Goal: Find specific page/section: Find specific page/section

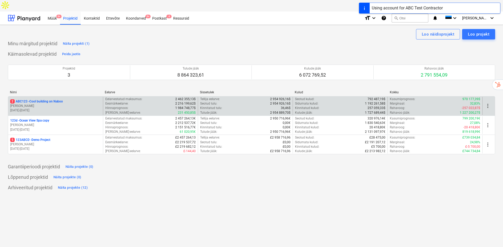
click at [44, 104] on p "[PERSON_NAME]" at bounding box center [55, 106] width 91 height 4
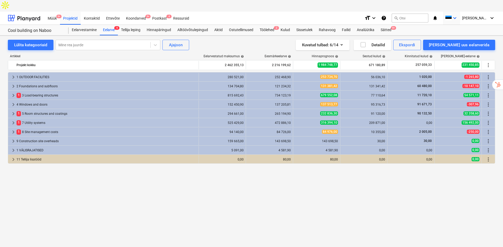
click at [451, 16] on span at bounding box center [448, 18] width 7 height 5
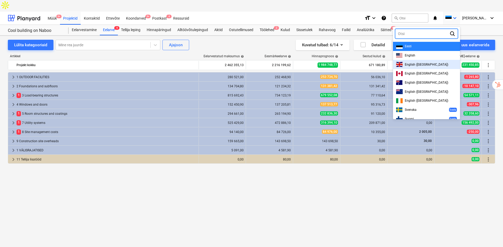
click at [426, 63] on span "English ([GEOGRAPHIC_DATA])" at bounding box center [426, 65] width 43 height 4
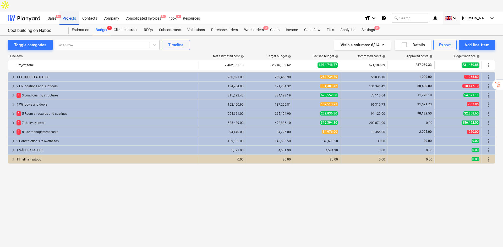
click at [71, 11] on div "Projects" at bounding box center [69, 17] width 20 height 13
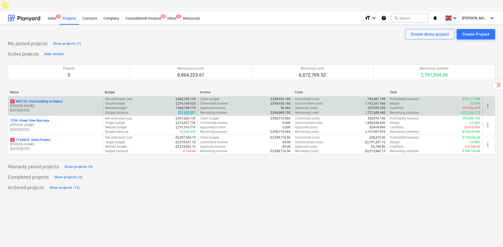
drag, startPoint x: 174, startPoint y: 104, endPoint x: 195, endPoint y: 101, distance: 20.7
click at [193, 101] on div "2 ABC123 - Cool building on Naboo [PERSON_NAME] [DATE] - [DATE] Net estimated c…" at bounding box center [251, 105] width 487 height 19
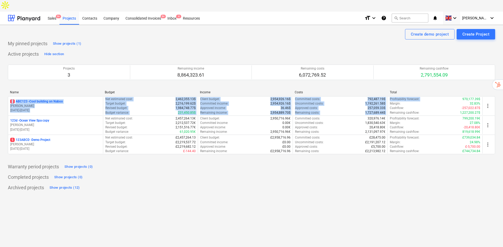
drag, startPoint x: 470, startPoint y: 86, endPoint x: 478, endPoint y: 84, distance: 9.1
click at [478, 91] on div "Name Budget Income Costs Total 2 ABC123 - Cool building on Naboo [PERSON_NAME] …" at bounding box center [251, 124] width 487 height 66
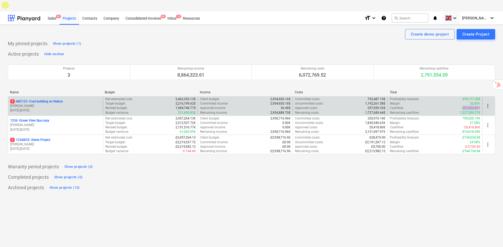
drag, startPoint x: 462, startPoint y: 97, endPoint x: 479, endPoint y: 95, distance: 16.5
click at [479, 106] on p "-257,022.87$" at bounding box center [470, 108] width 19 height 4
drag, startPoint x: 461, startPoint y: 101, endPoint x: 480, endPoint y: 102, distance: 19.1
click at [480, 102] on div "Profitability forecast : 970,177.39$ Margin : 32.83% Cashflow : -257,022.87$ Re…" at bounding box center [434, 106] width 95 height 18
drag, startPoint x: 463, startPoint y: 89, endPoint x: 475, endPoint y: 88, distance: 12.1
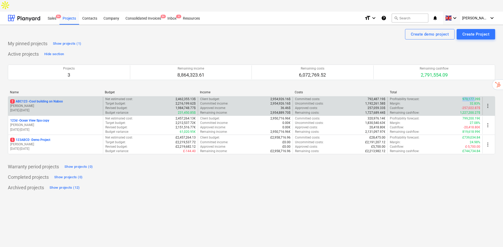
click at [475, 97] on p "970,177.39$" at bounding box center [471, 99] width 18 height 4
click at [35, 100] on p "2 ABC123 - Cool building on Naboo" at bounding box center [36, 102] width 53 height 4
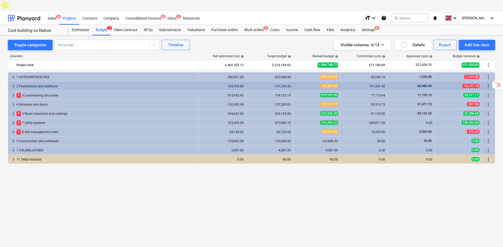
click at [372, 85] on div "131,341.42" at bounding box center [363, 87] width 43 height 4
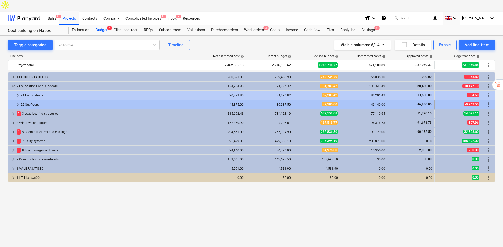
click at [121, 101] on div "22 Subfloors" at bounding box center [109, 105] width 176 height 8
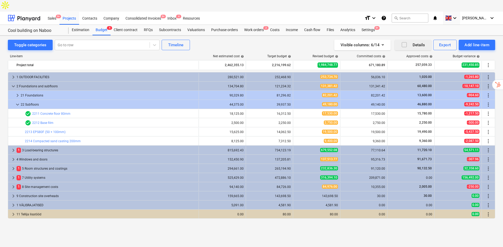
click at [403, 42] on icon "button" at bounding box center [404, 45] width 6 height 6
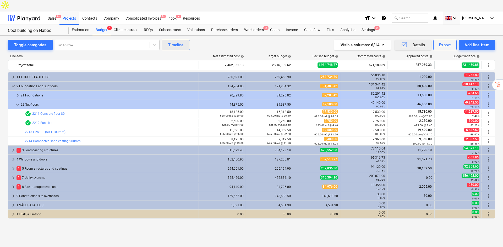
click at [177, 42] on div "Timeline" at bounding box center [175, 45] width 15 height 7
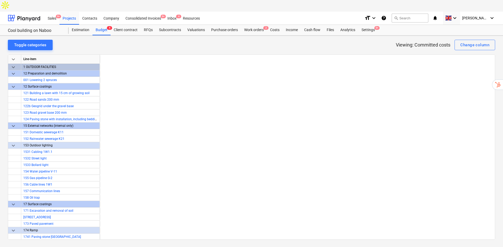
scroll to position [0, 3064]
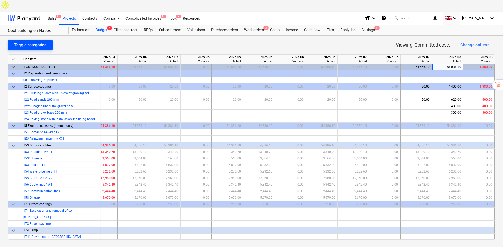
click at [38, 42] on div "Toggle categories" at bounding box center [30, 45] width 32 height 7
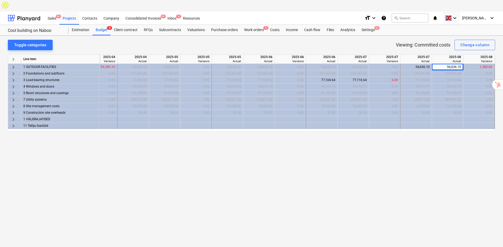
scroll to position [0, 3062]
click at [14, 64] on span "keyboard_arrow_right" at bounding box center [13, 67] width 6 height 6
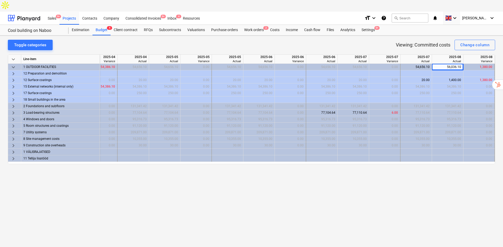
click at [44, 78] on span "12 Surface coatings" at bounding box center [37, 80] width 28 height 4
